Goal: Task Accomplishment & Management: Use online tool/utility

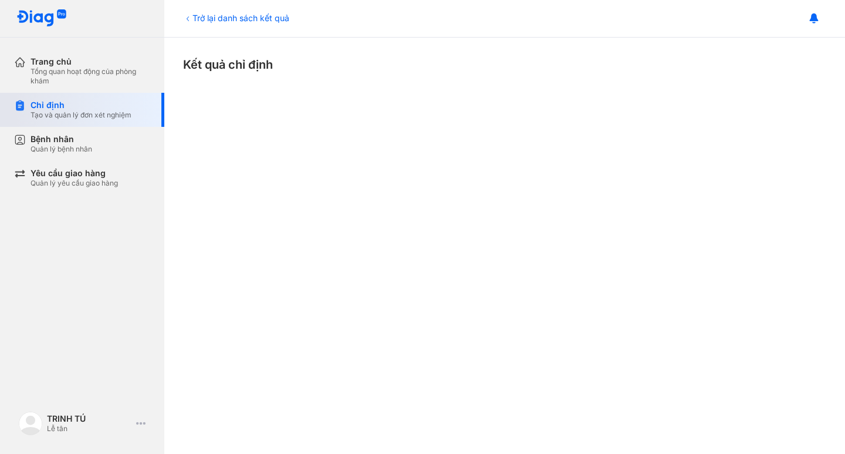
click at [95, 117] on div "Tạo và quản lý đơn xét nghiệm" at bounding box center [81, 114] width 101 height 9
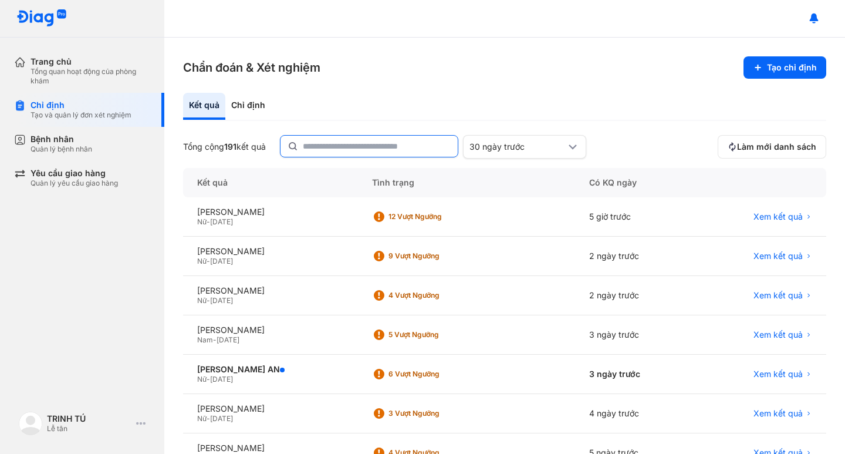
click at [365, 147] on input "text" at bounding box center [377, 146] width 148 height 21
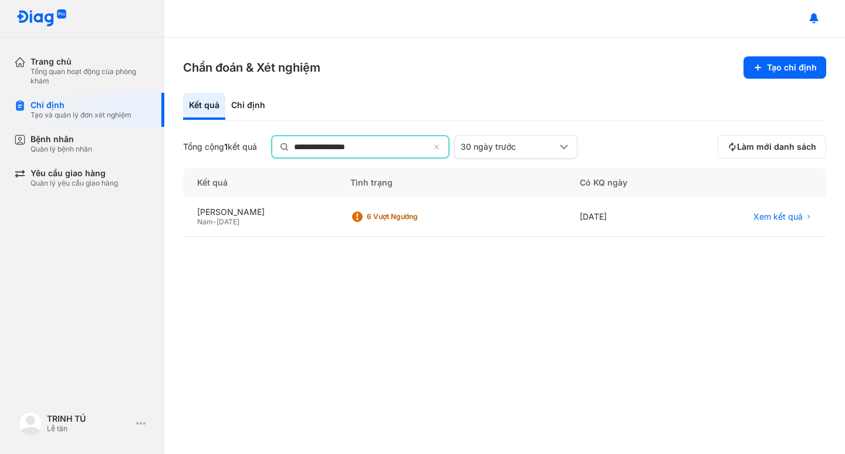
type input "**********"
